Goal: Information Seeking & Learning: Learn about a topic

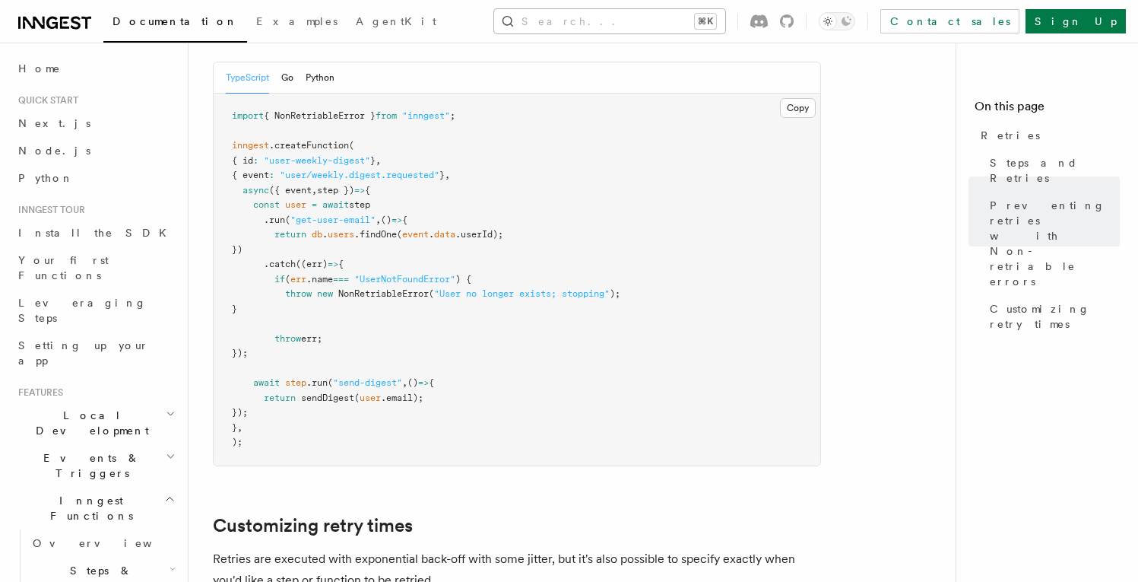
click at [579, 27] on button "Search... ⌘K" at bounding box center [609, 21] width 231 height 24
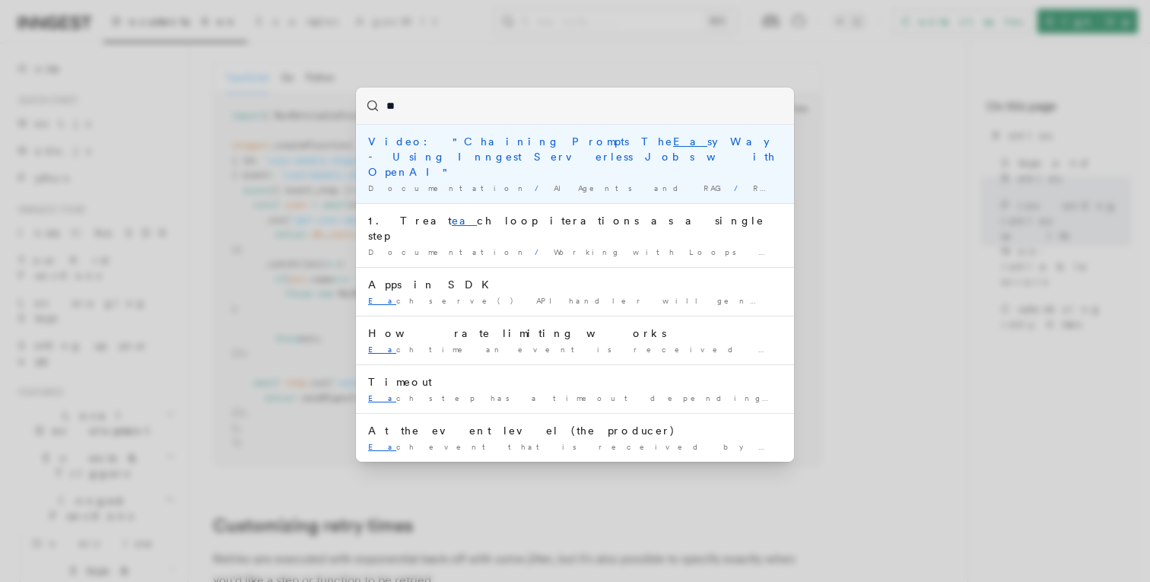
type input "*"
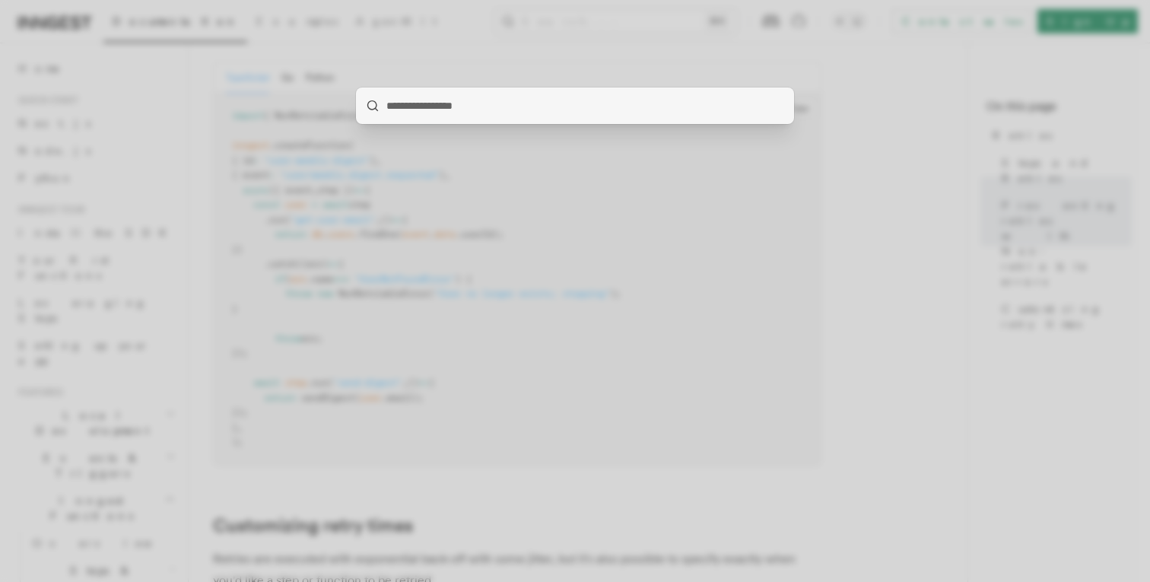
click at [852, 198] on div at bounding box center [575, 291] width 1150 height 582
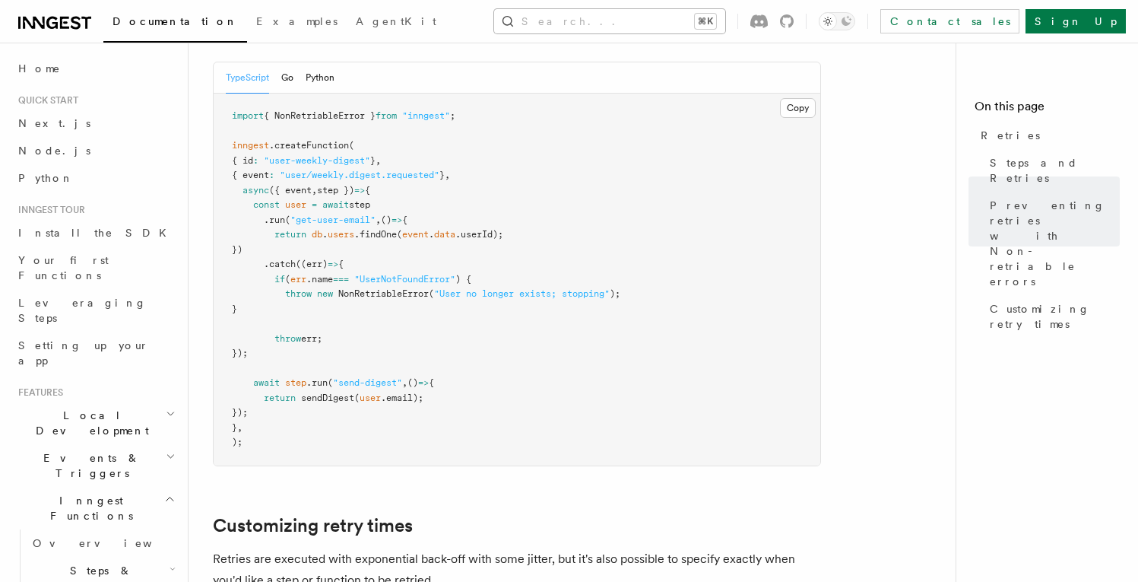
click at [674, 21] on button "Search... ⌘K" at bounding box center [609, 21] width 231 height 24
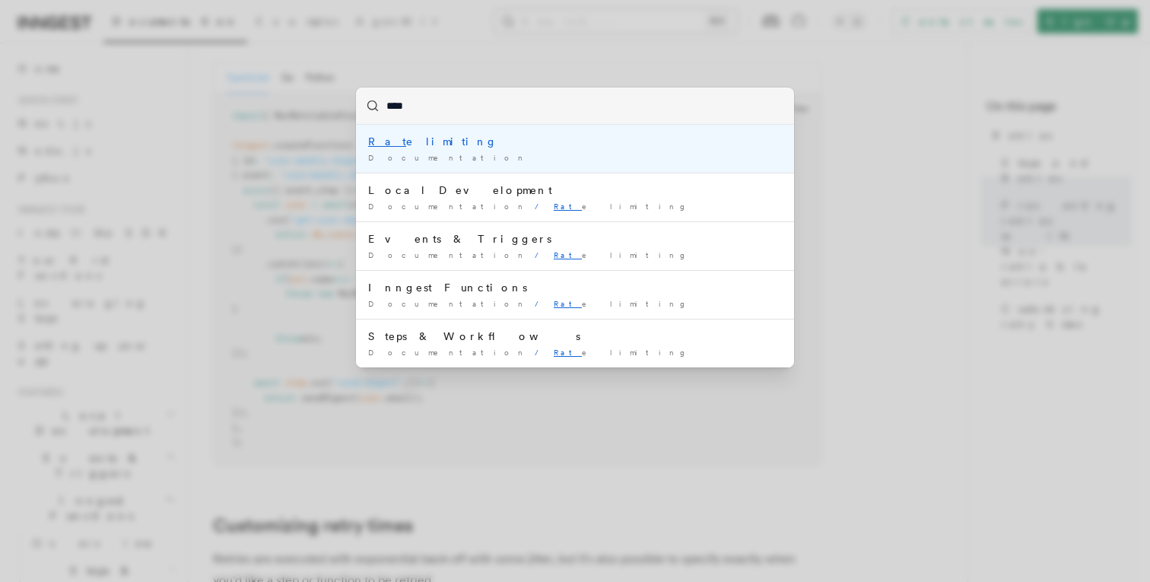
type input "****"
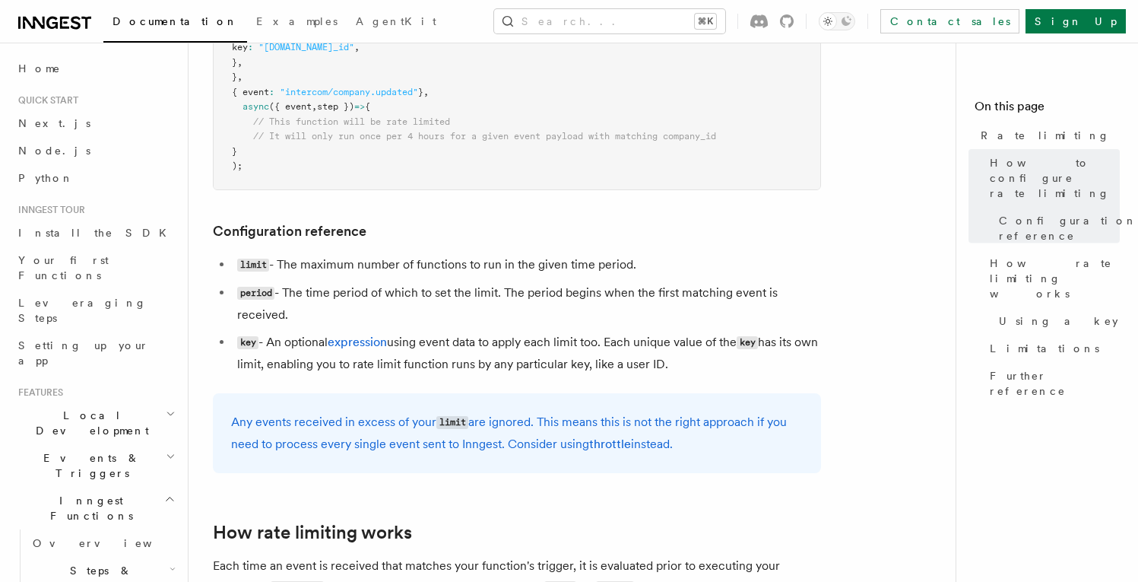
scroll to position [492, 0]
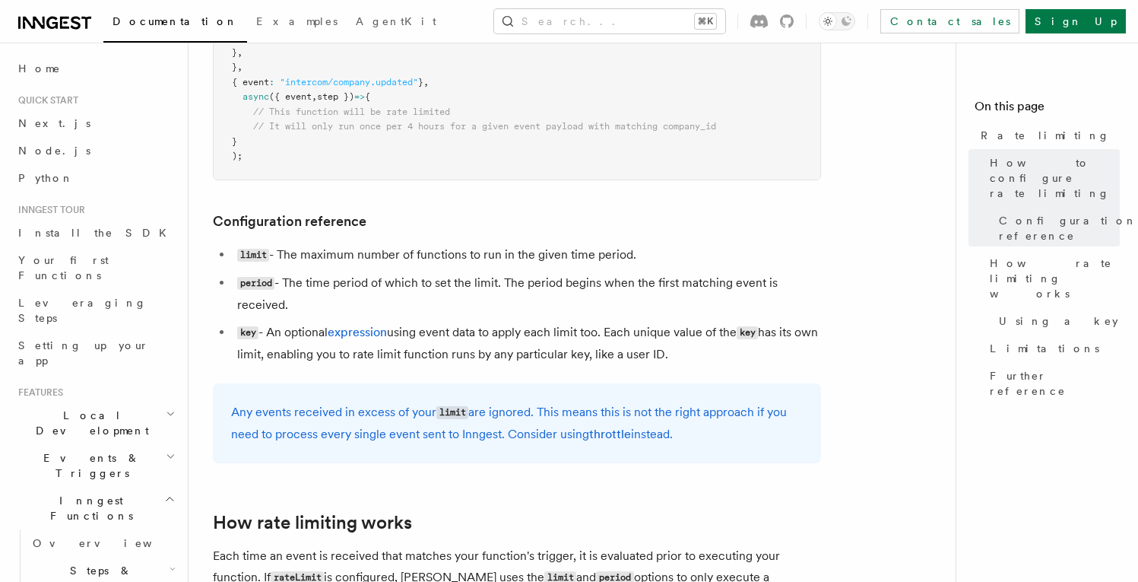
click at [730, 230] on h3 "Configuration reference" at bounding box center [517, 221] width 608 height 21
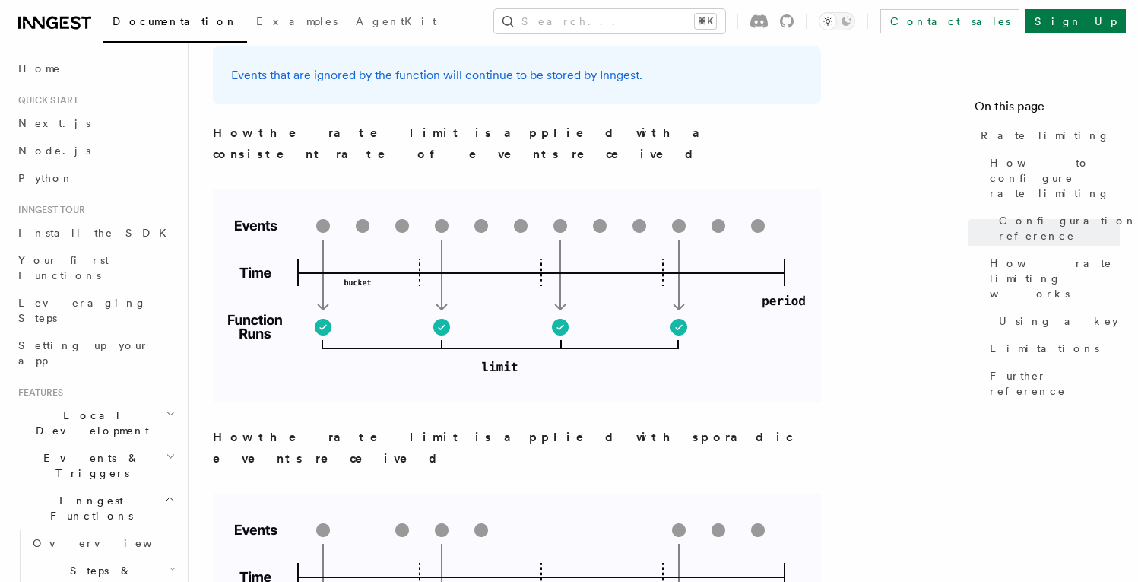
scroll to position [1346, 0]
click at [787, 204] on img at bounding box center [517, 297] width 608 height 213
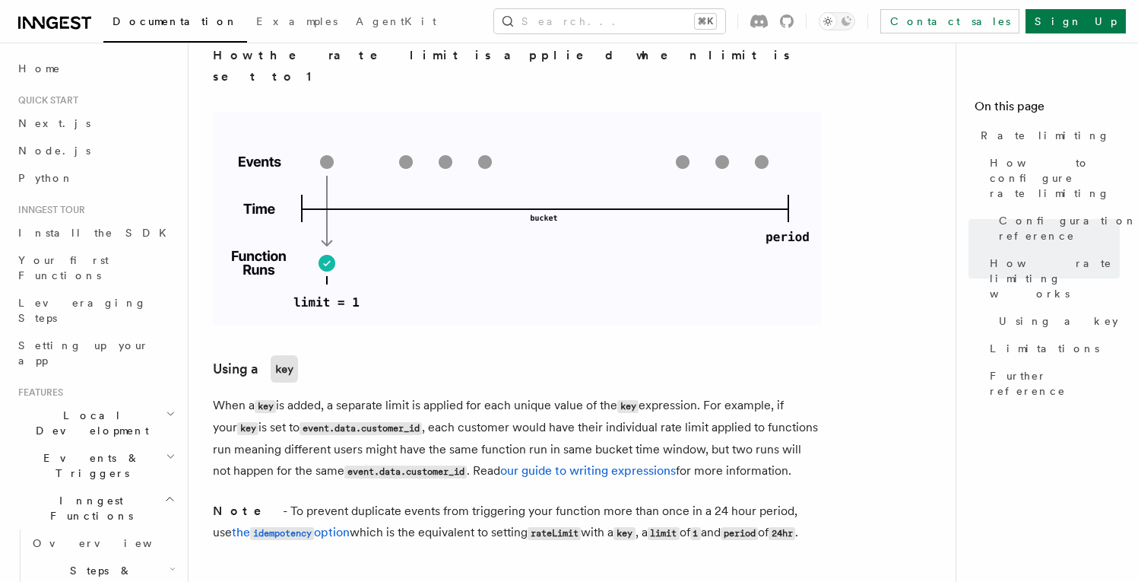
scroll to position [2071, 0]
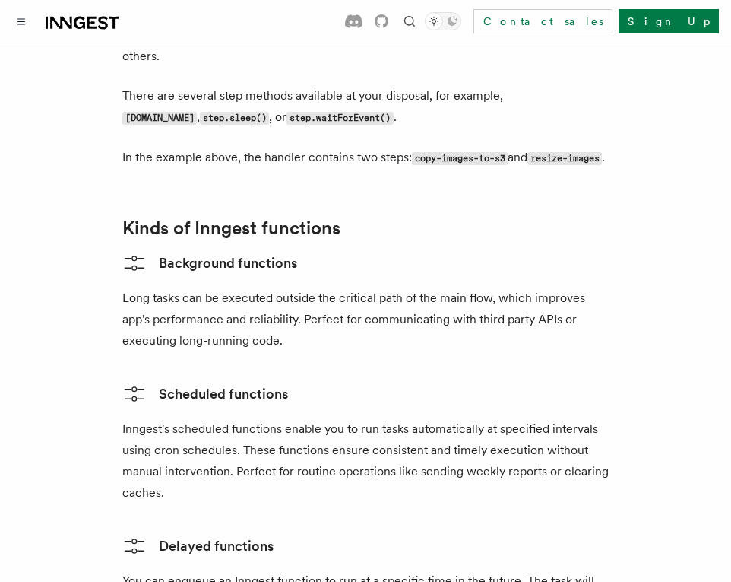
scroll to position [2356, 0]
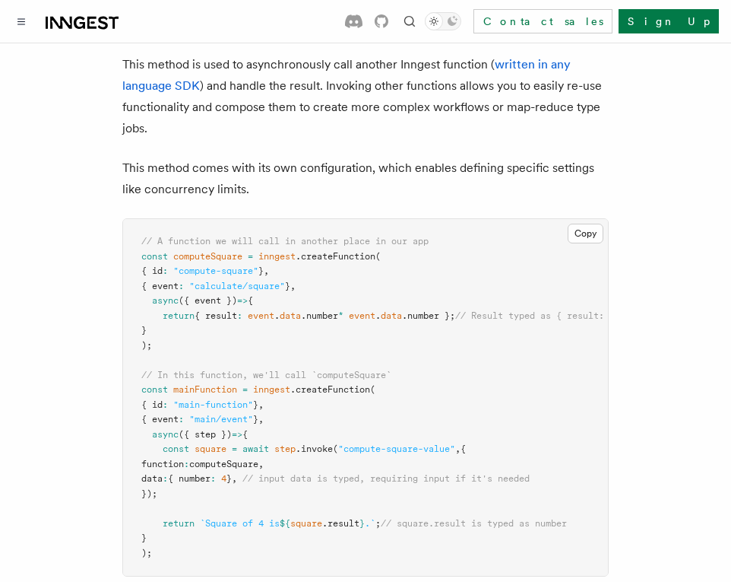
scroll to position [2877, 0]
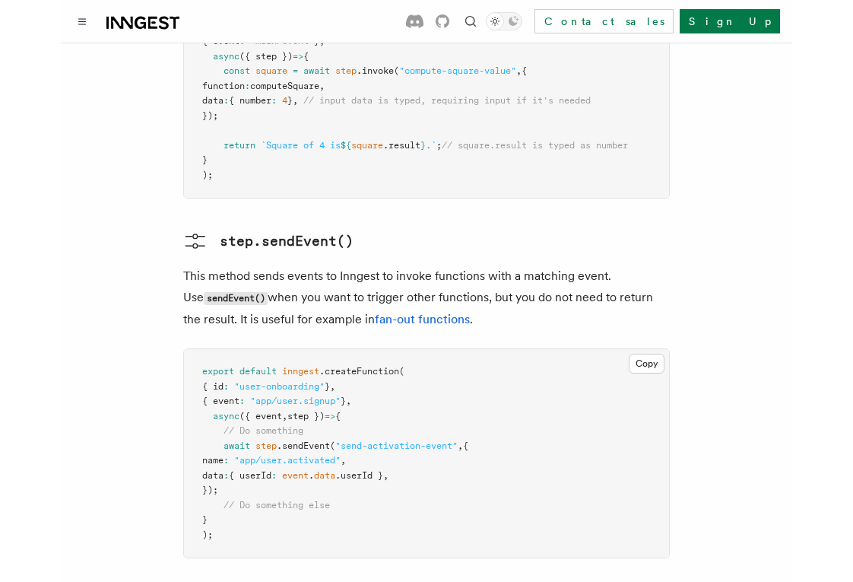
scroll to position [3324, 0]
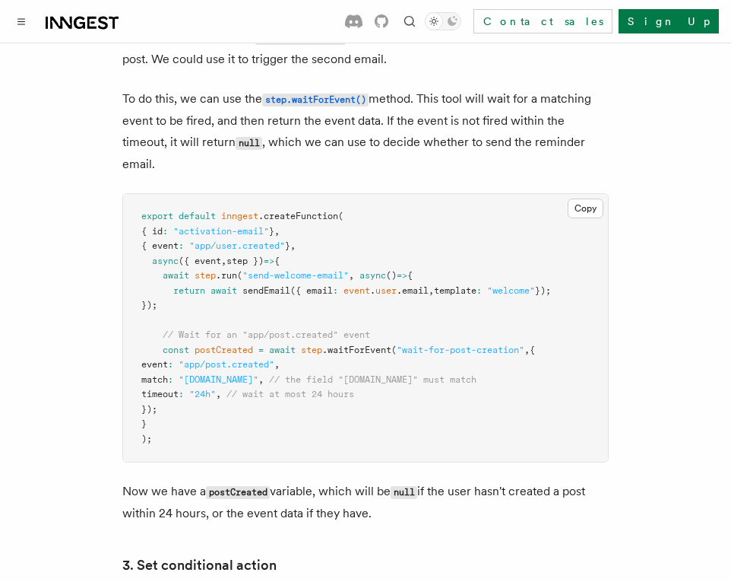
scroll to position [1584, 0]
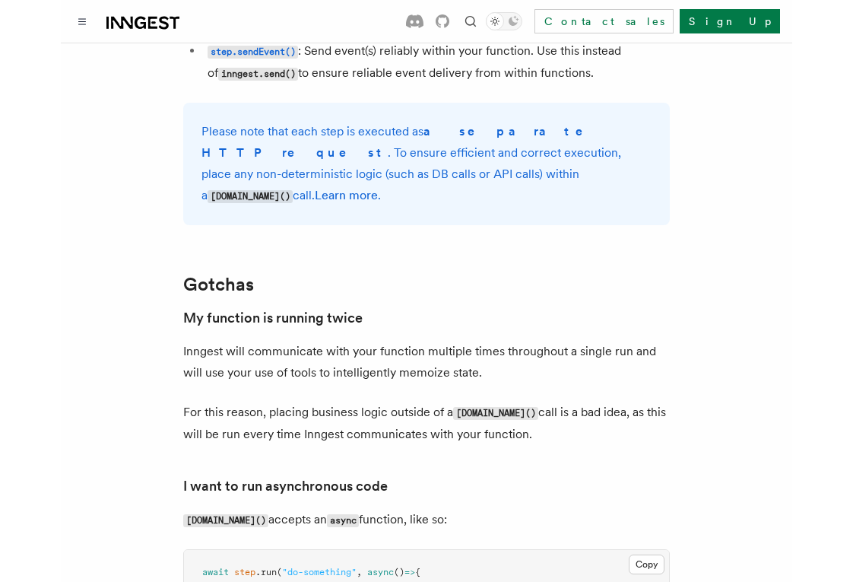
scroll to position [3113, 0]
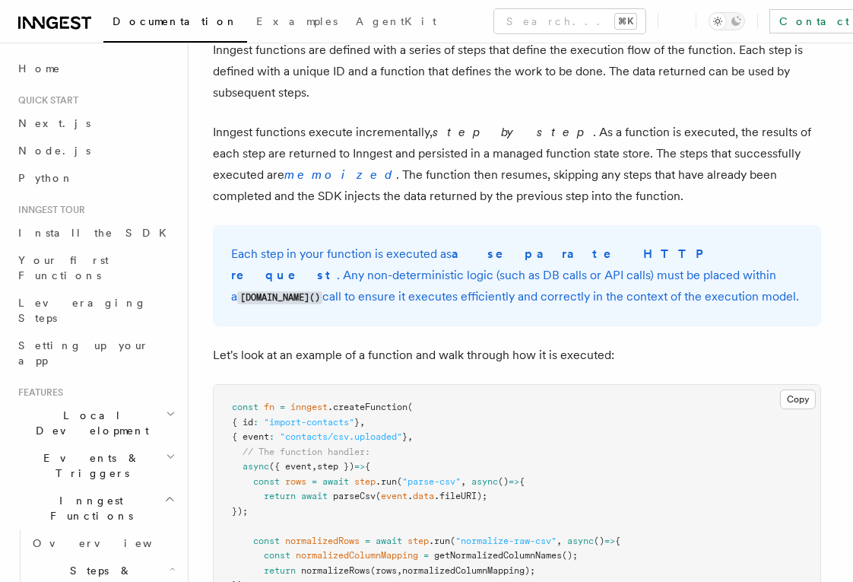
scroll to position [804, 0]
